Goal: Task Accomplishment & Management: Manage account settings

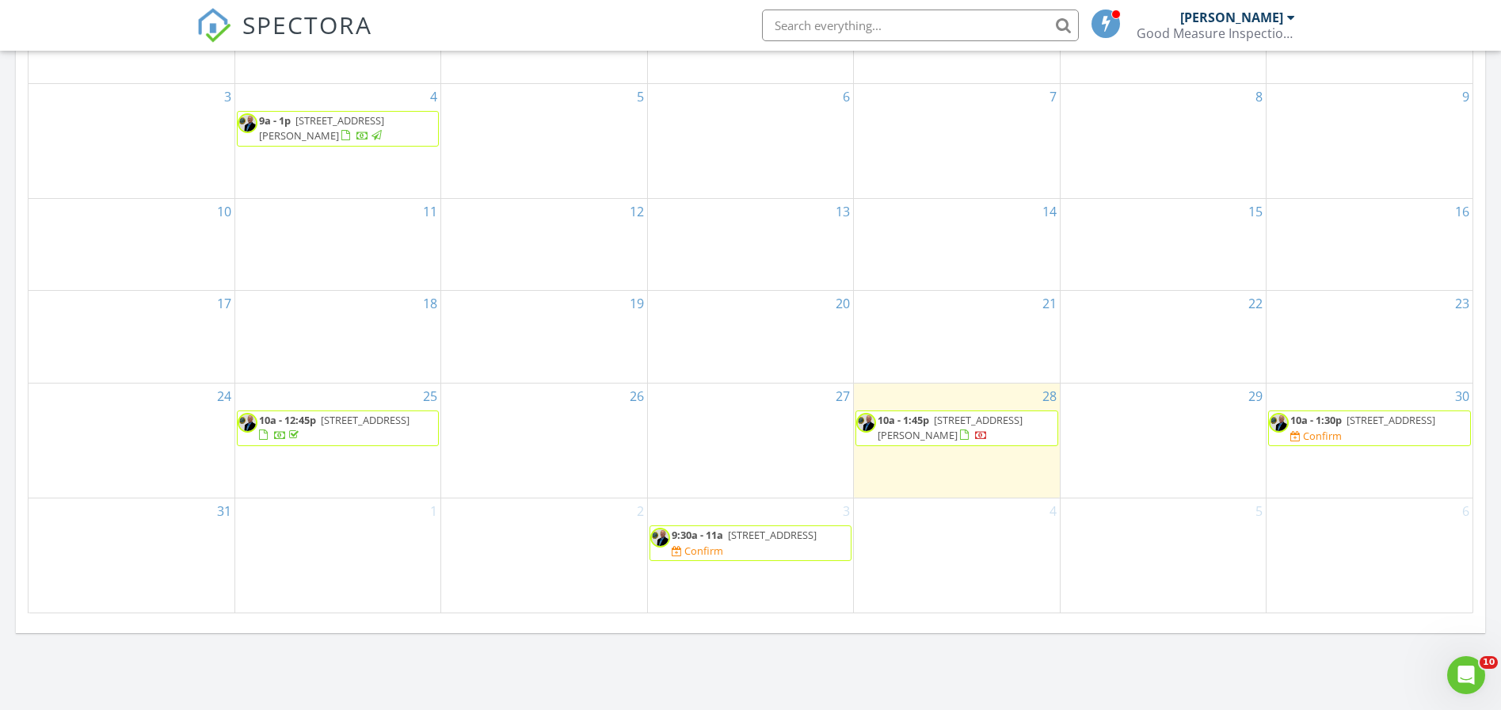
scroll to position [781, 0]
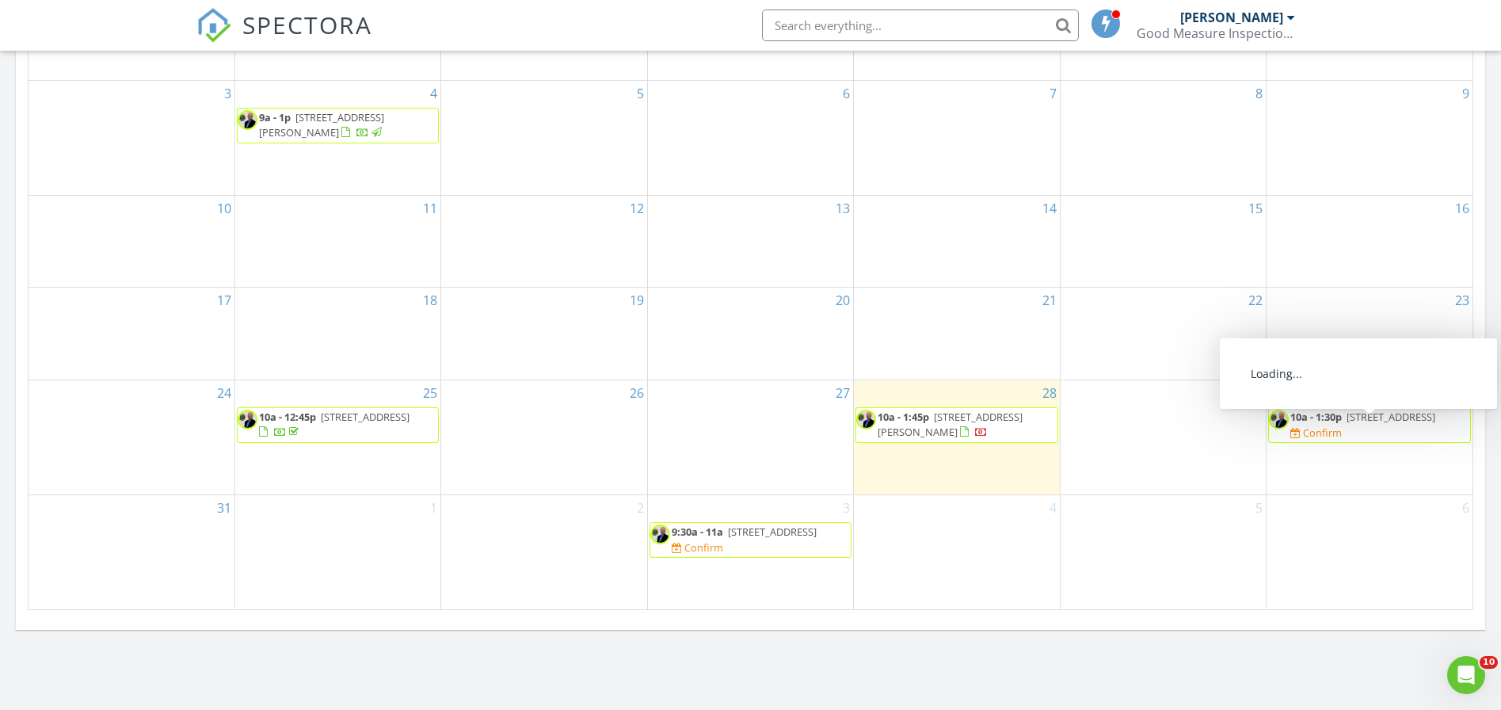
click at [1301, 424] on span "10a - 1:30p" at bounding box center [1315, 416] width 51 height 14
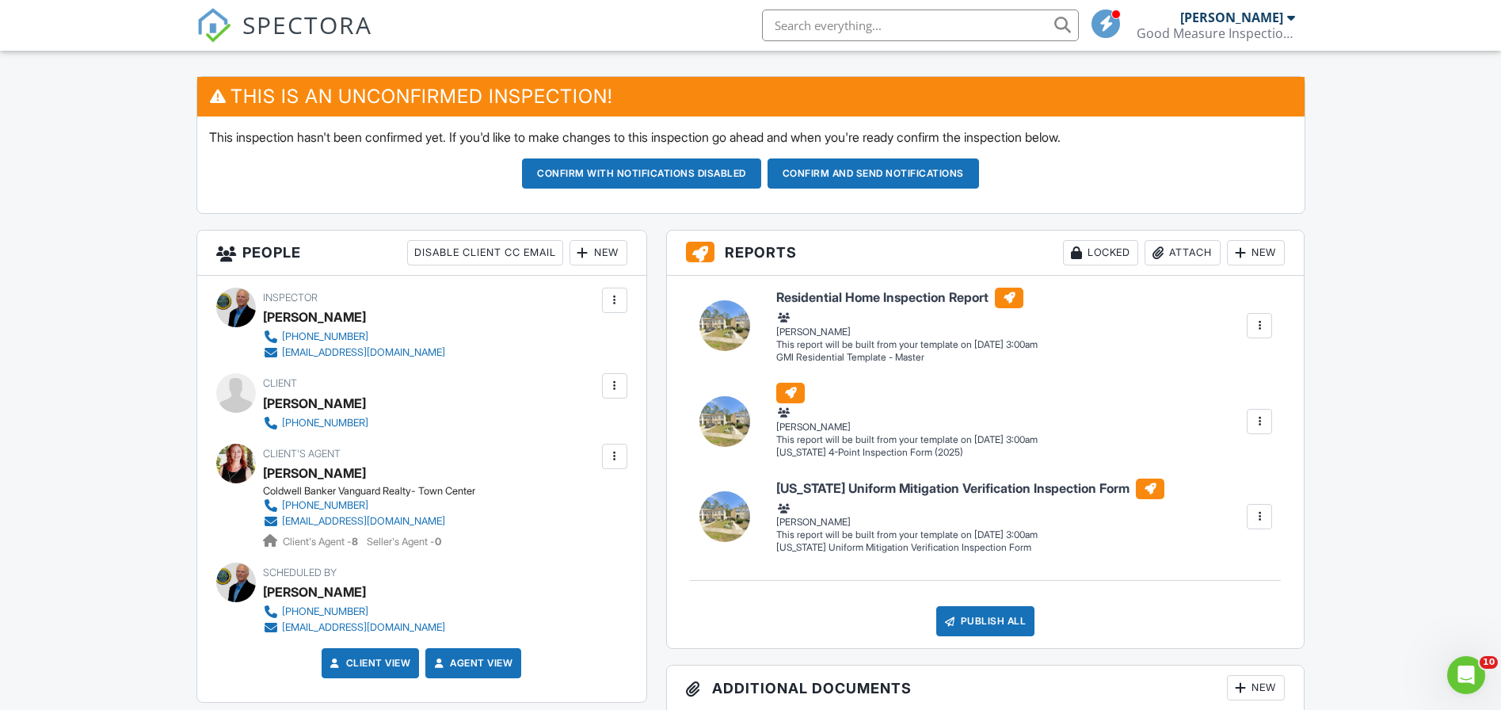
click at [611, 378] on div at bounding box center [615, 386] width 16 height 16
click at [560, 428] on li "Edit" at bounding box center [532, 434] width 170 height 40
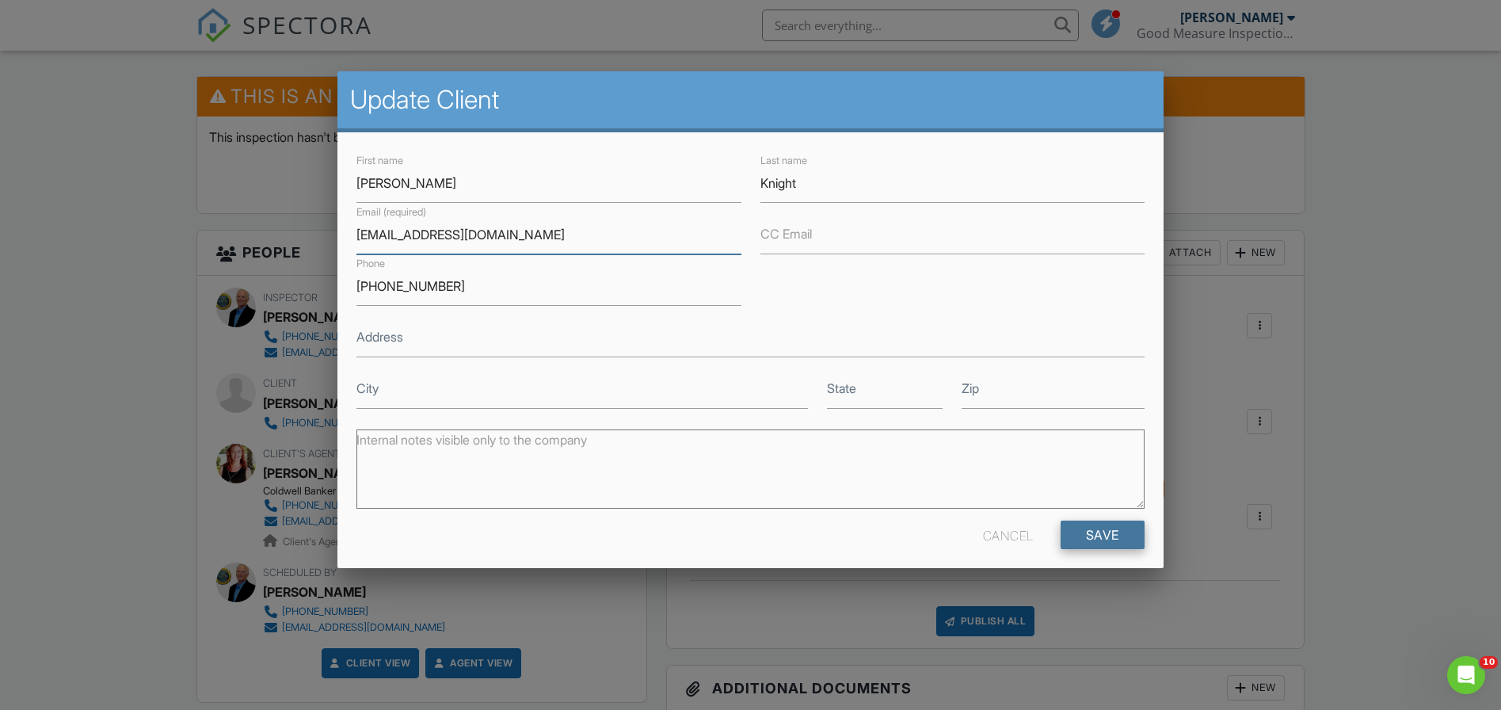
type input "Marisasmith2181@gmail.com"
click at [1100, 526] on input "Save" at bounding box center [1103, 534] width 84 height 29
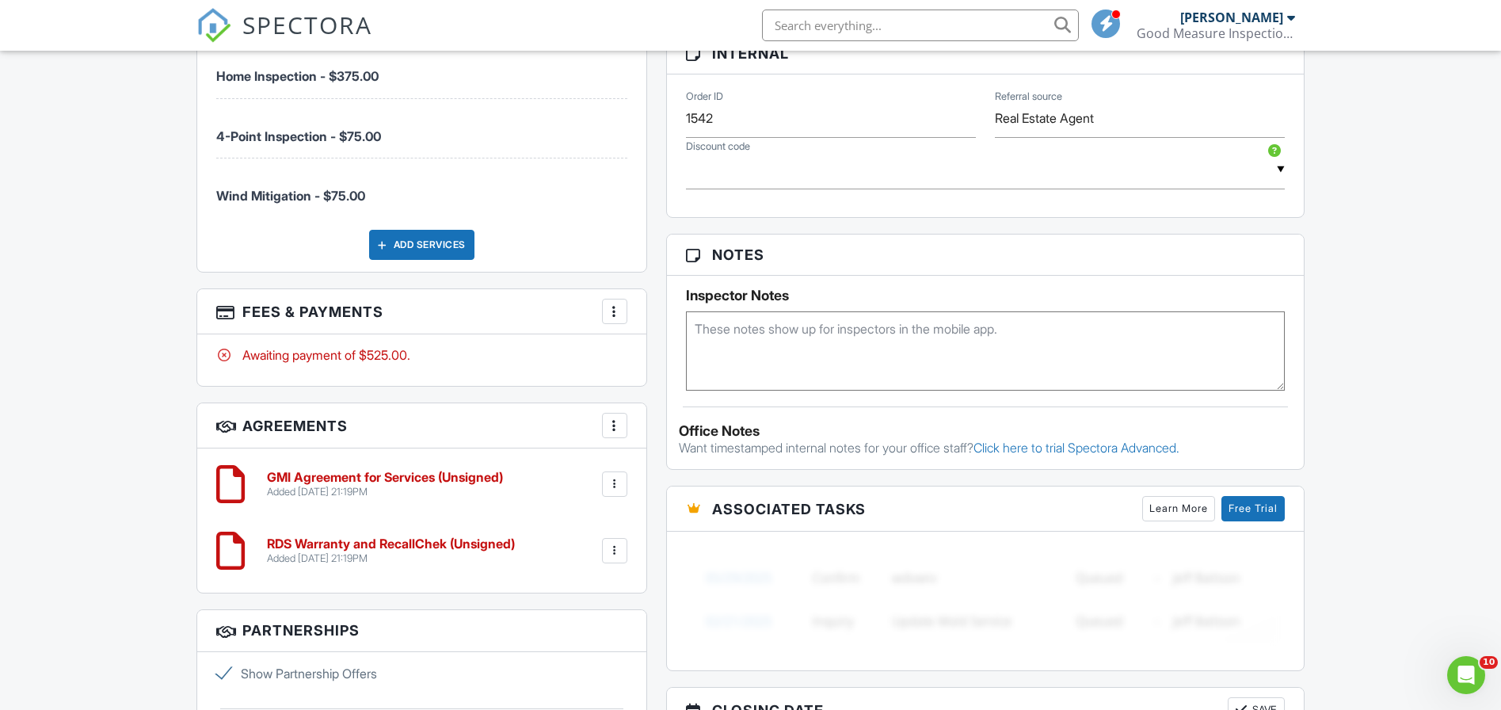
scroll to position [1138, 0]
click at [610, 546] on div at bounding box center [615, 550] width 16 height 16
click at [564, 671] on li "Delete" at bounding box center [572, 673] width 90 height 40
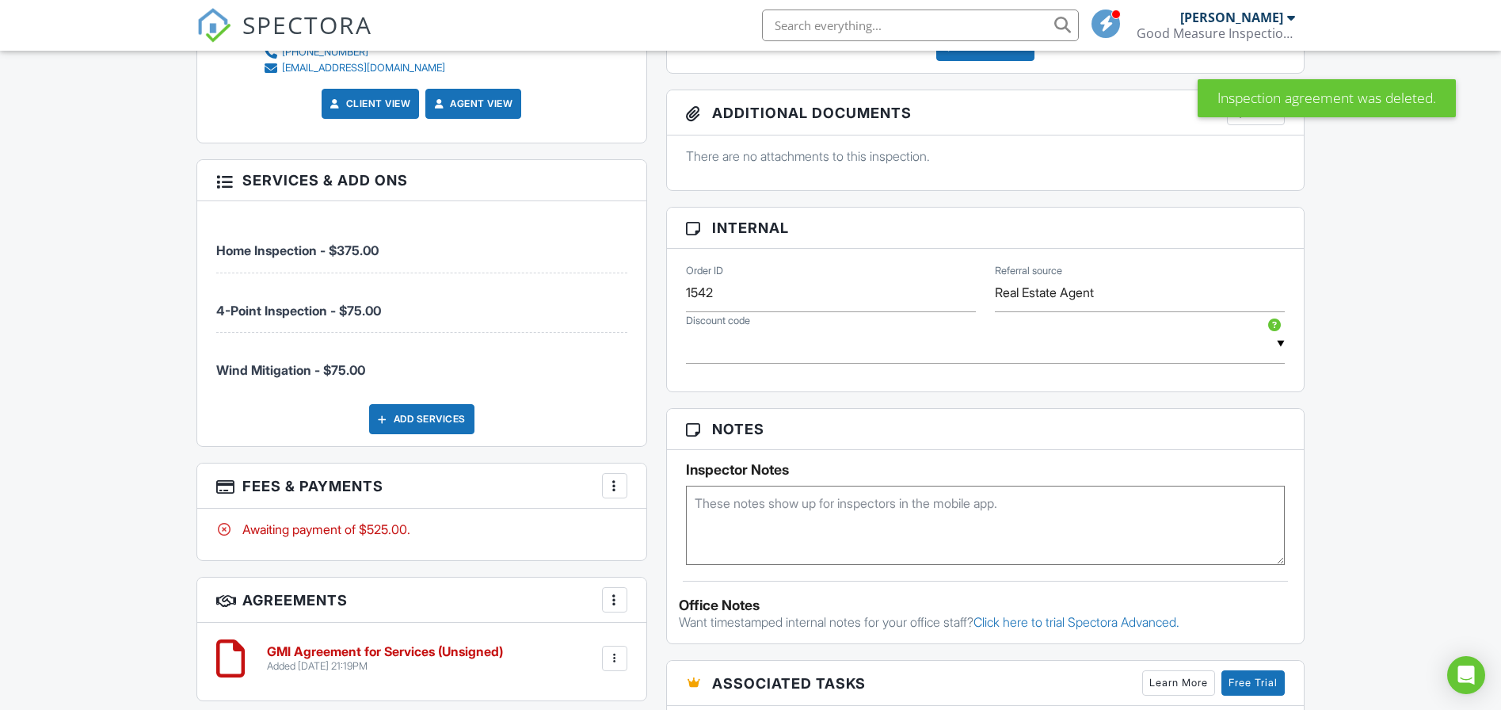
scroll to position [964, 0]
click at [615, 479] on div at bounding box center [615, 485] width 16 height 16
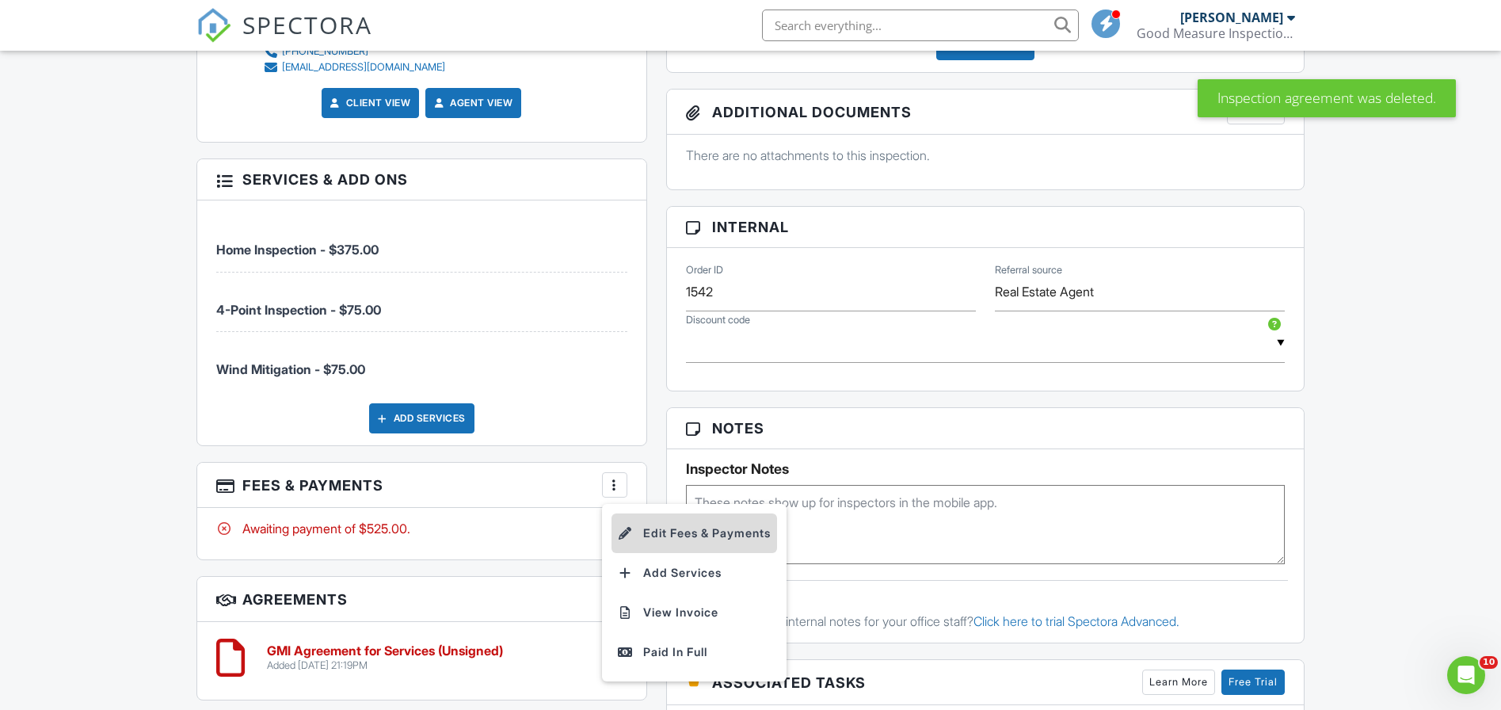
scroll to position [0, 0]
click at [666, 526] on li "Edit Fees & Payments" at bounding box center [694, 533] width 166 height 40
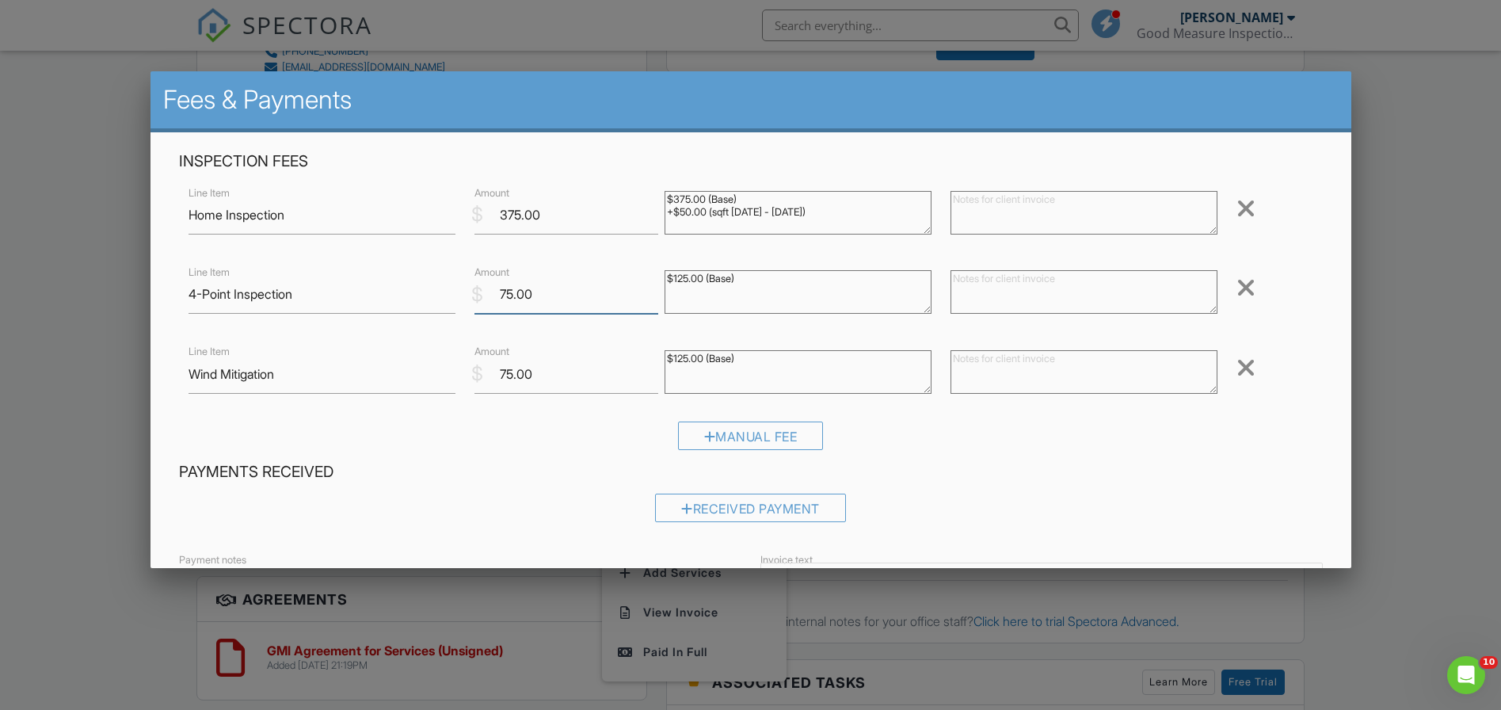
click at [538, 296] on input "75.00" at bounding box center [566, 294] width 185 height 39
type input "7"
type input "6"
type input "75.00"
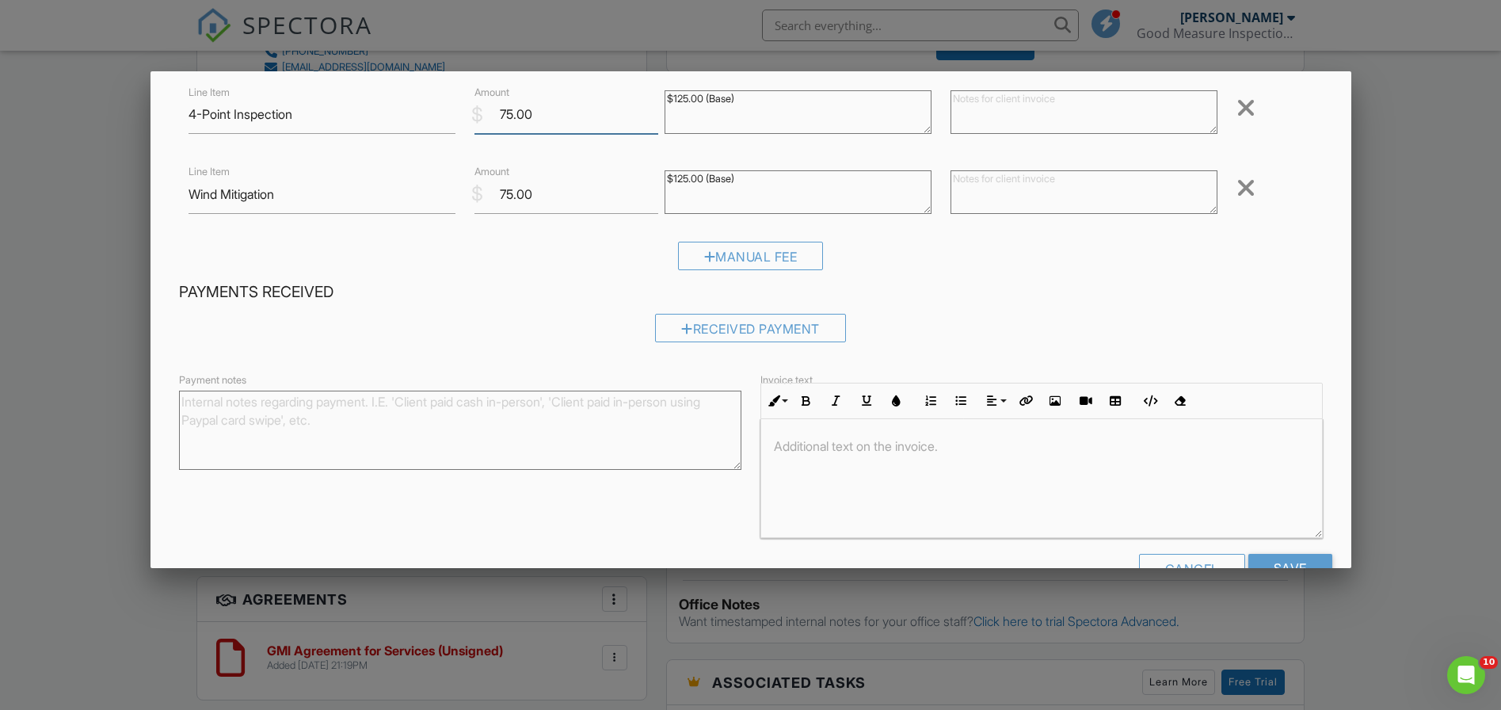
scroll to position [223, 0]
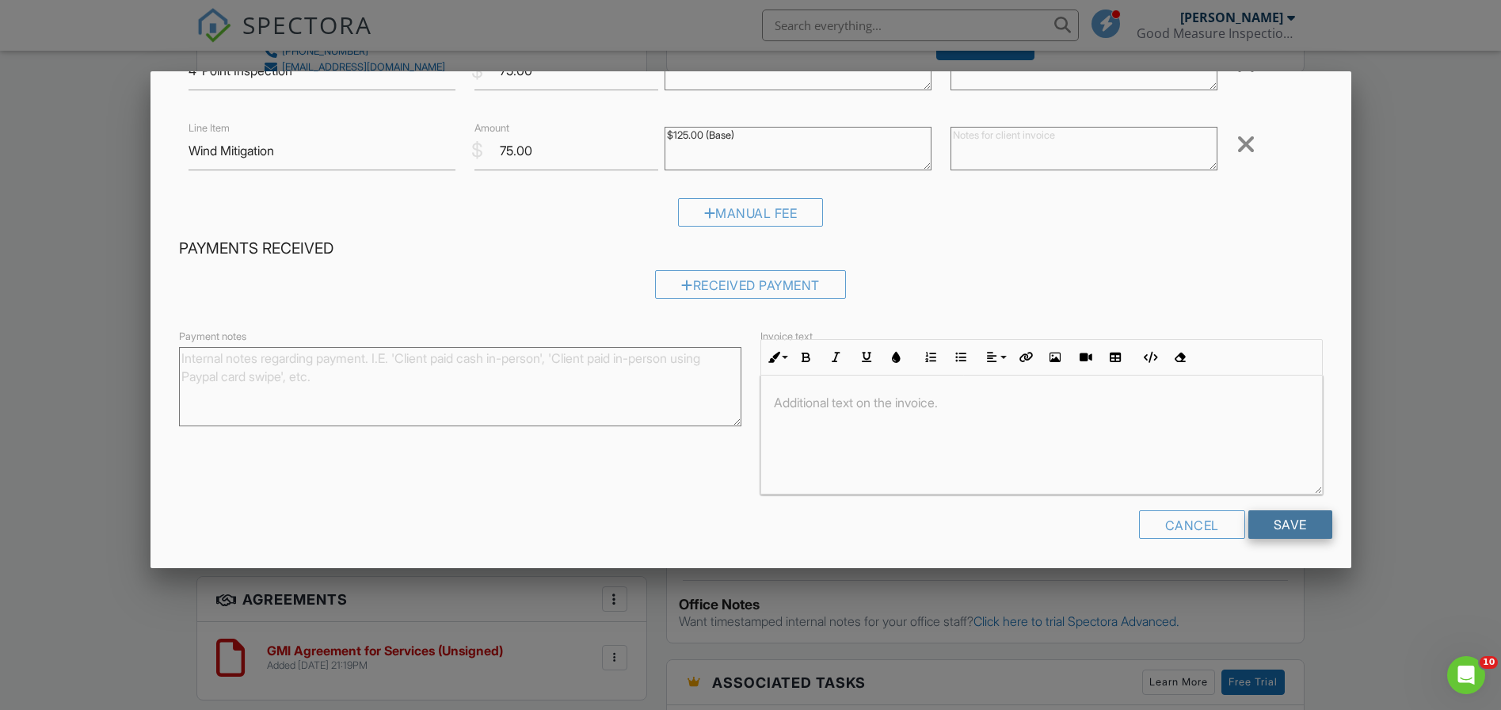
click at [1278, 516] on input "Save" at bounding box center [1290, 524] width 84 height 29
